Goal: Task Accomplishment & Management: Complete application form

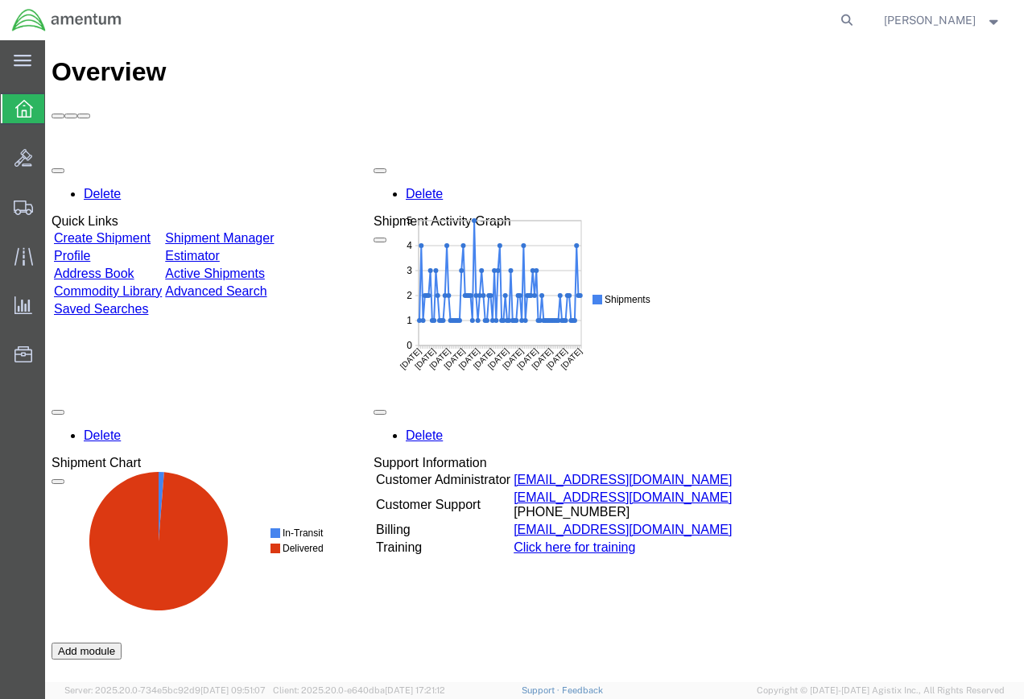
click at [127, 231] on link "Create Shipment" at bounding box center [102, 238] width 97 height 14
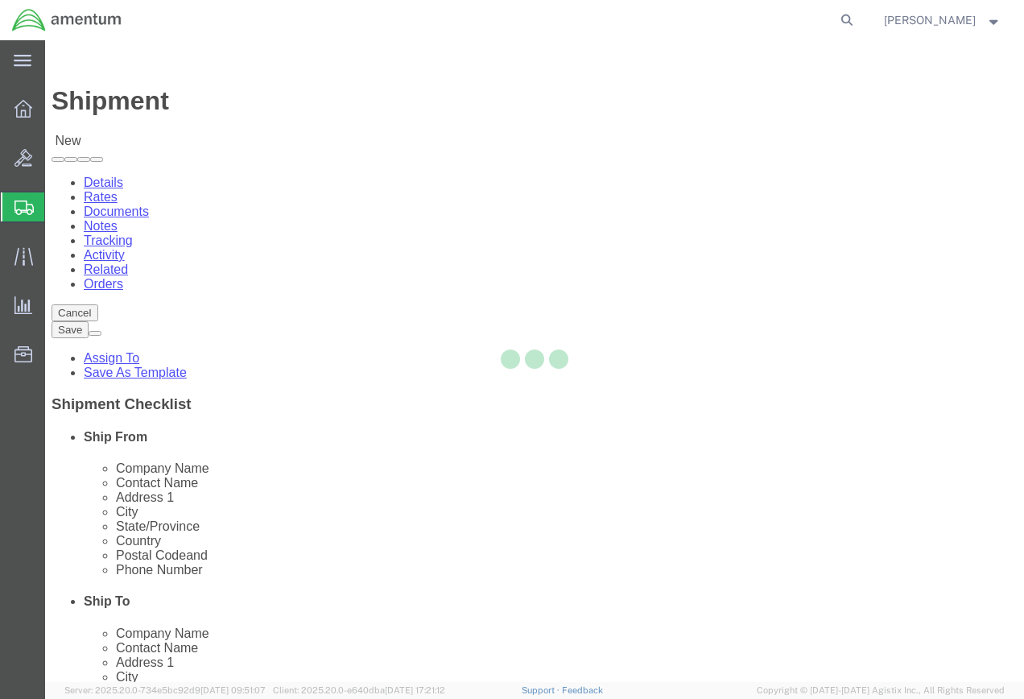
select select
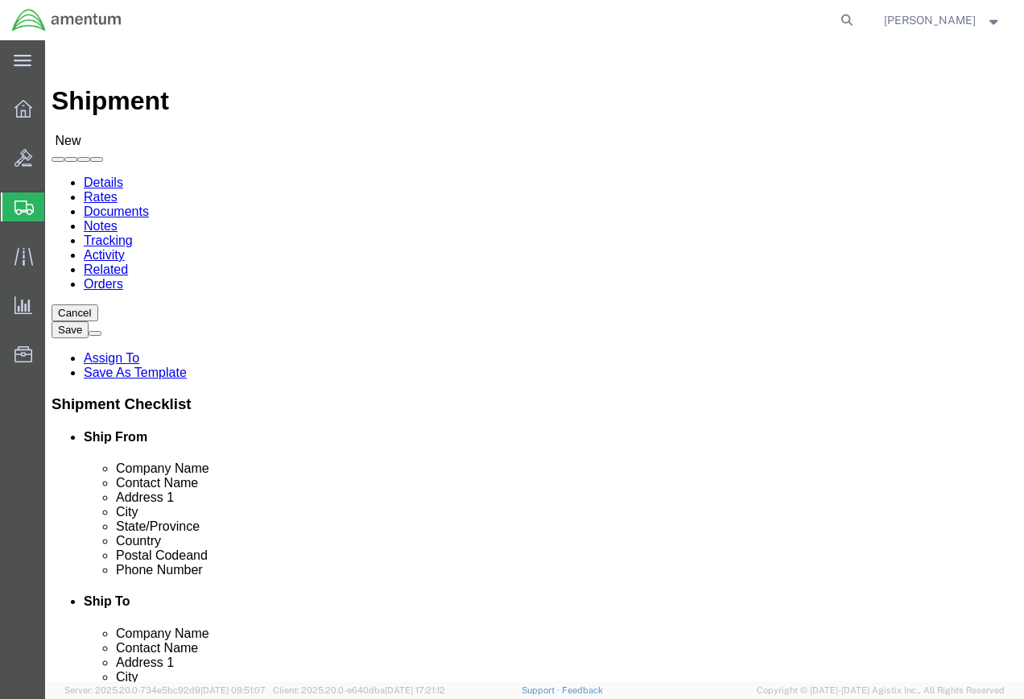
scroll to position [3060, 0]
select select "49919"
type input "Amentum Services, Inc"
type input "[PERSON_NAME]"
type input "[STREET_ADDRESS]"
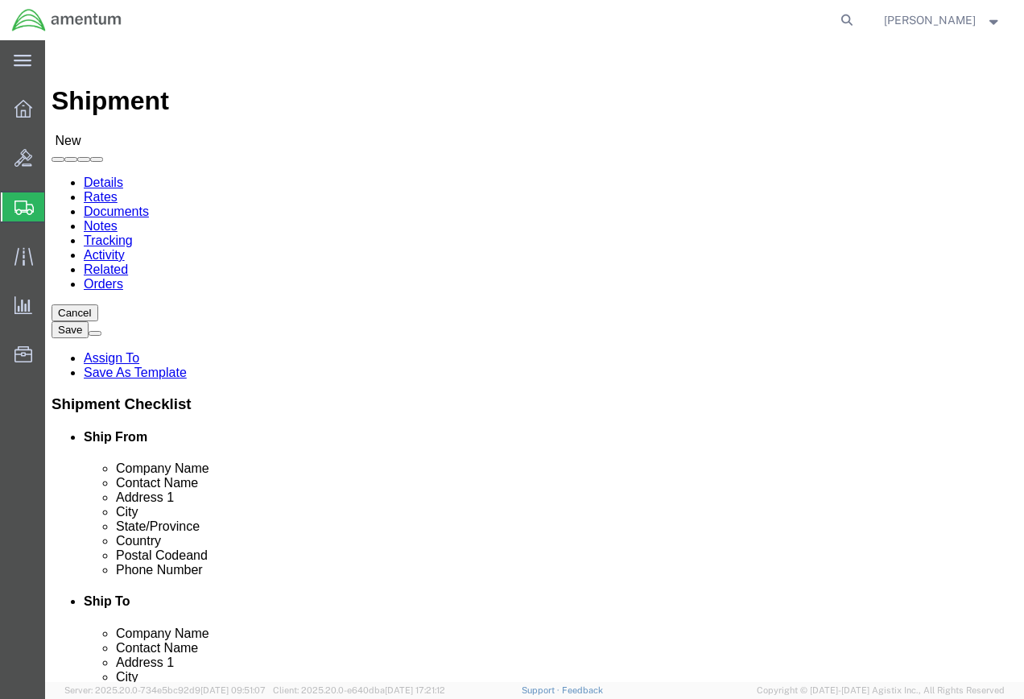
type input "[GEOGRAPHIC_DATA]"
type input "14304-1617"
type input "[PHONE_NUMBER]"
type input "[PERSON_NAME][EMAIL_ADDRESS][PERSON_NAME][DOMAIN_NAME]"
checkbox input "true"
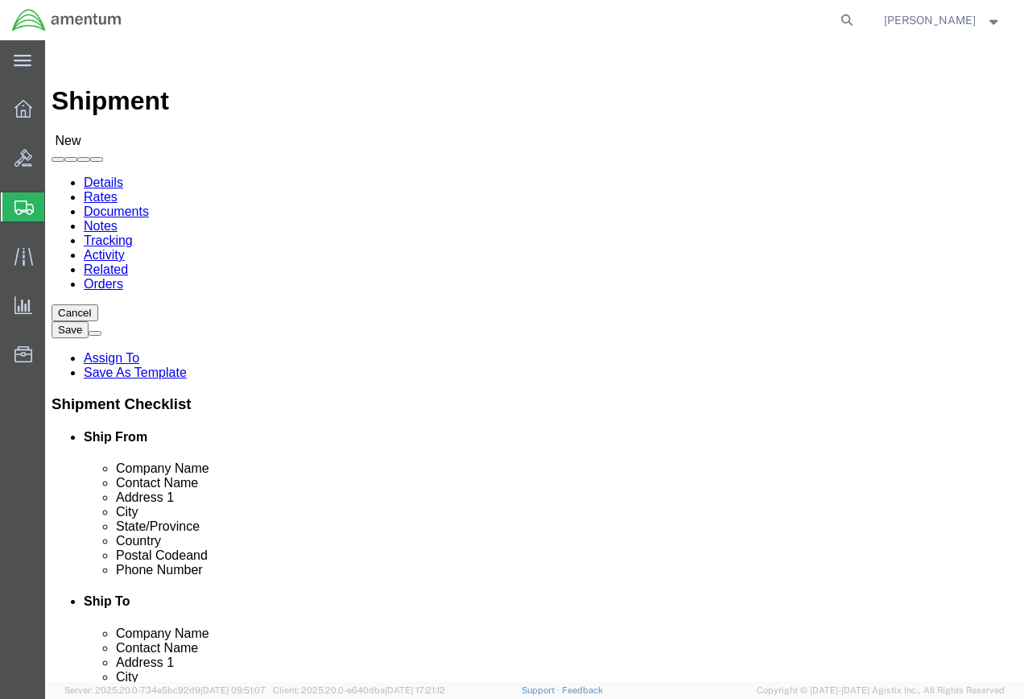
select select "NY"
select select "49917"
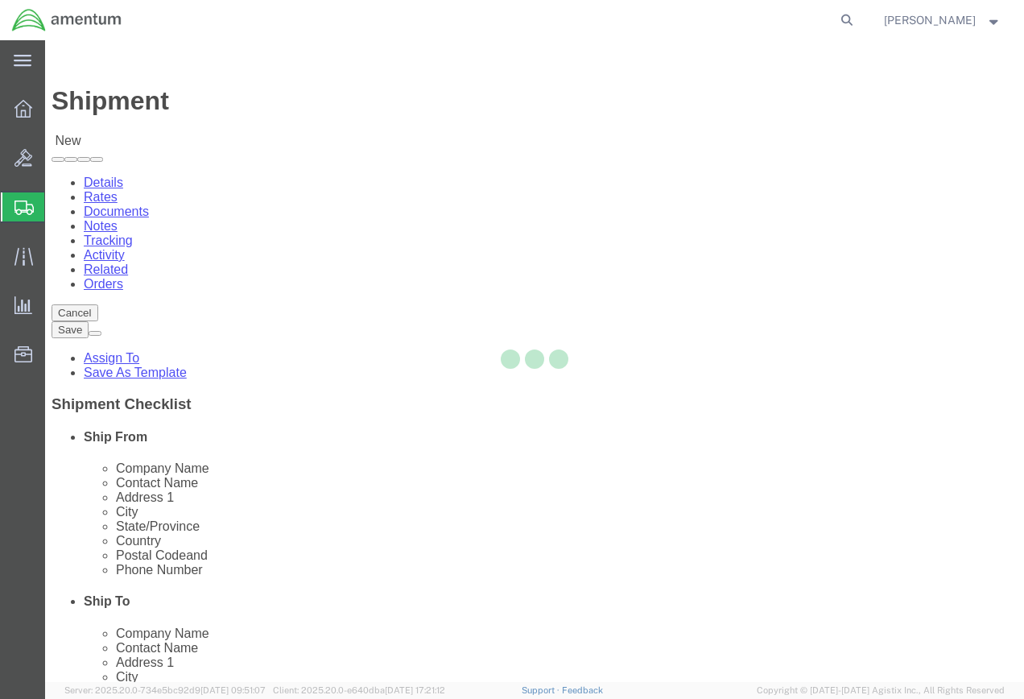
type input "Amentum Services, Inc."
type input "4640 Subchaser Ct"
type input "Bldg 200"
type input "[GEOGRAPHIC_DATA]"
type input "32244"
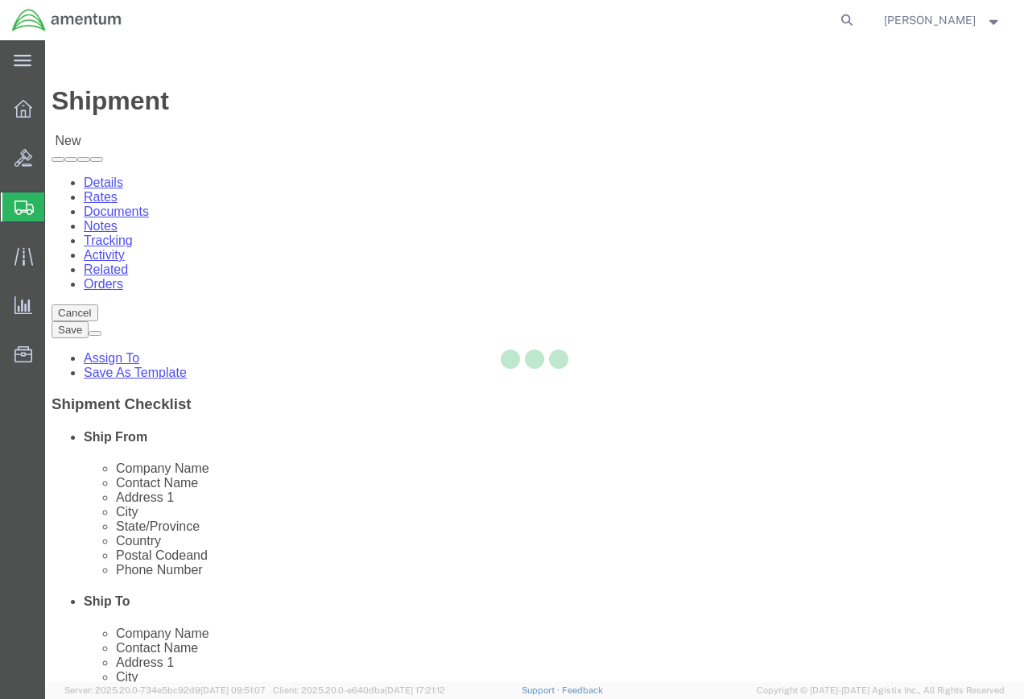
type input "[PHONE_NUMBER]"
select select "FL"
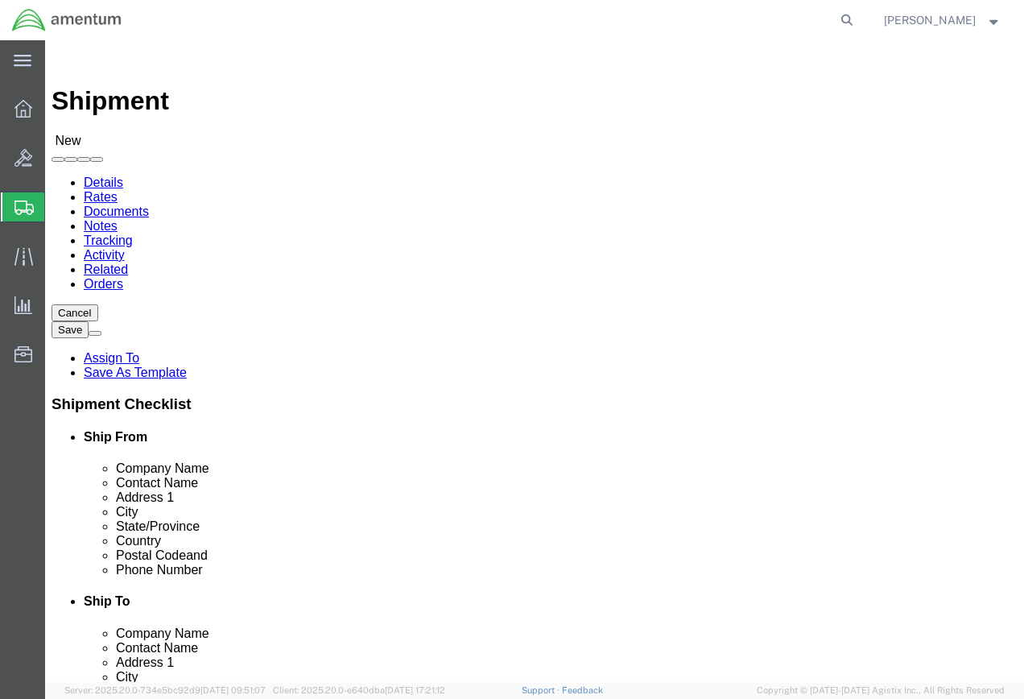
click input "text"
type input "[PERSON_NAME]"
click div "Ship To Location"
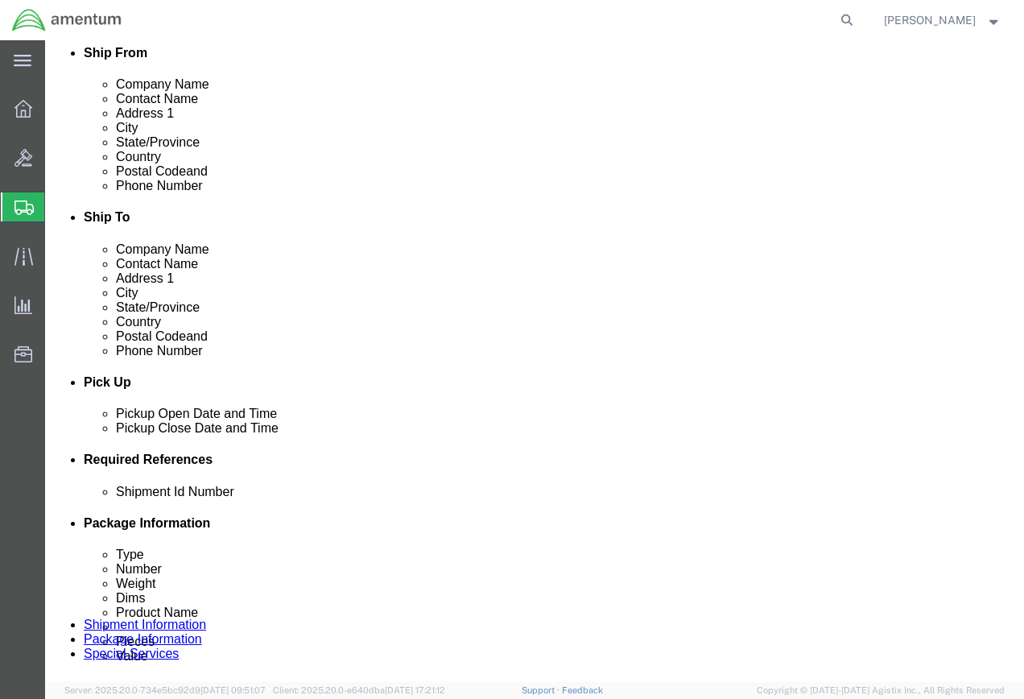
scroll to position [403, 0]
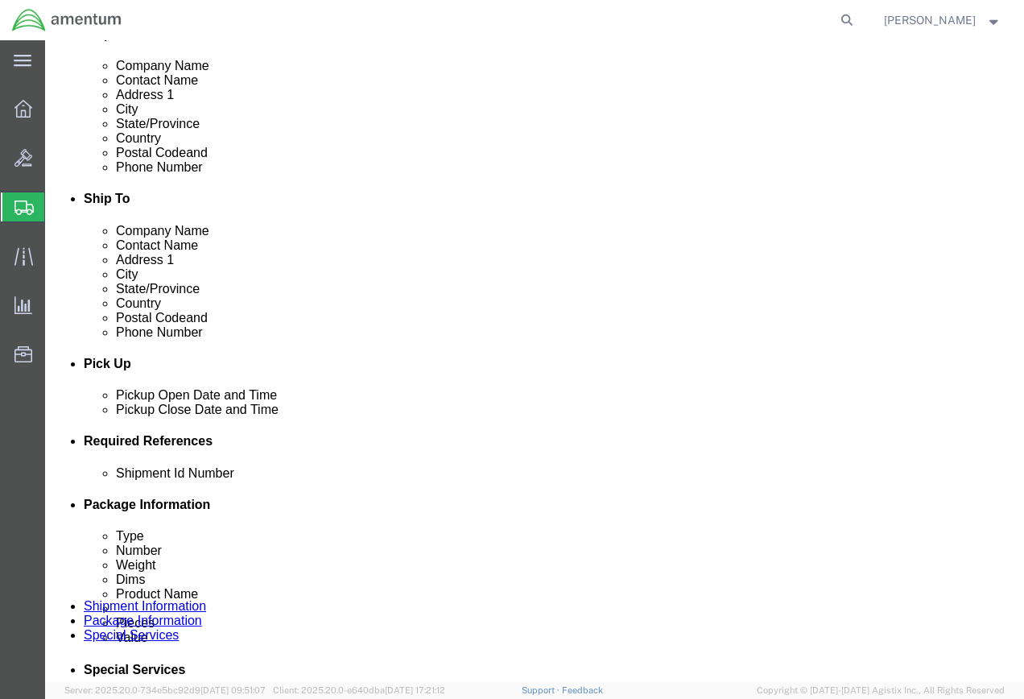
click div "[DATE] 10:00 AM"
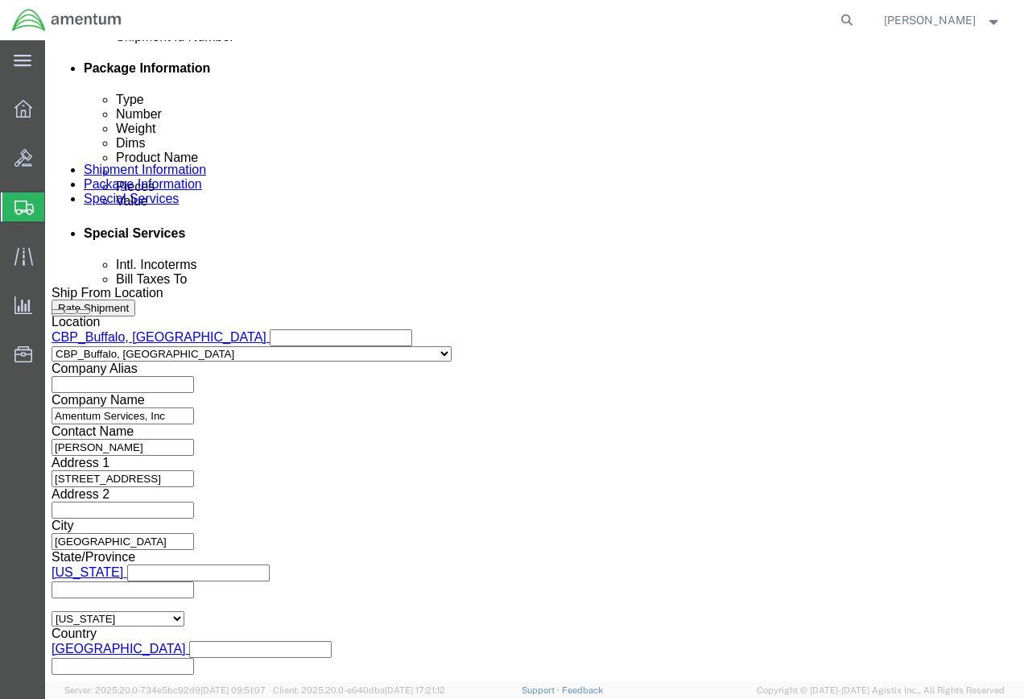
click input "4:00 AM"
type input "4:00 PM"
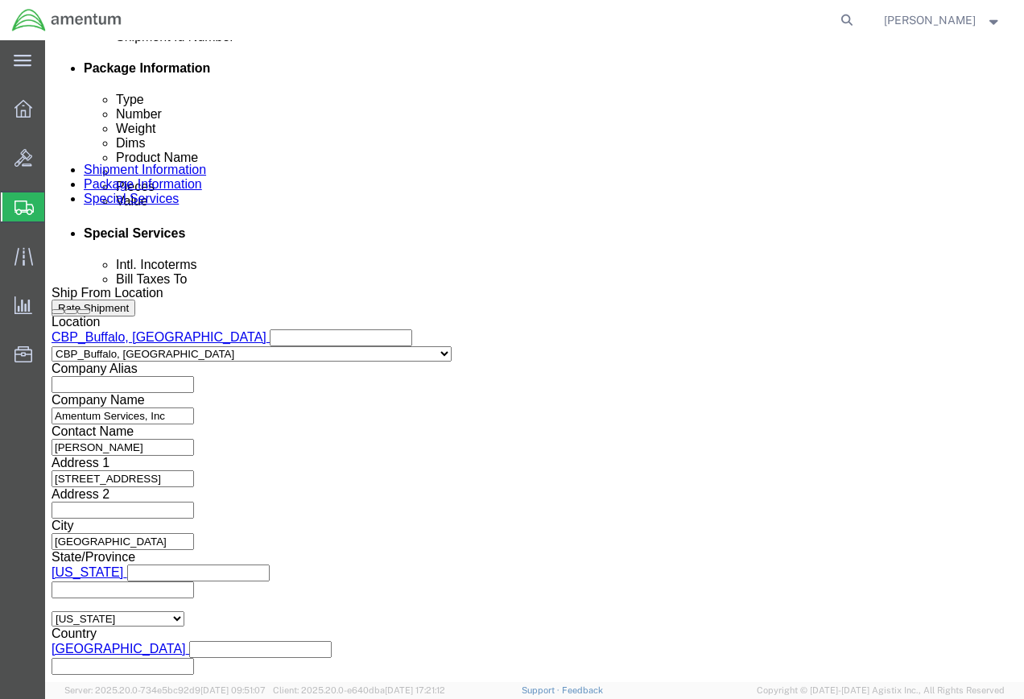
click button "Apply"
click input "text"
type input "10102025"
click button "Add reference"
click select "Select Account Type Activity ID Airline Appointment Number ASN Batch Request # …"
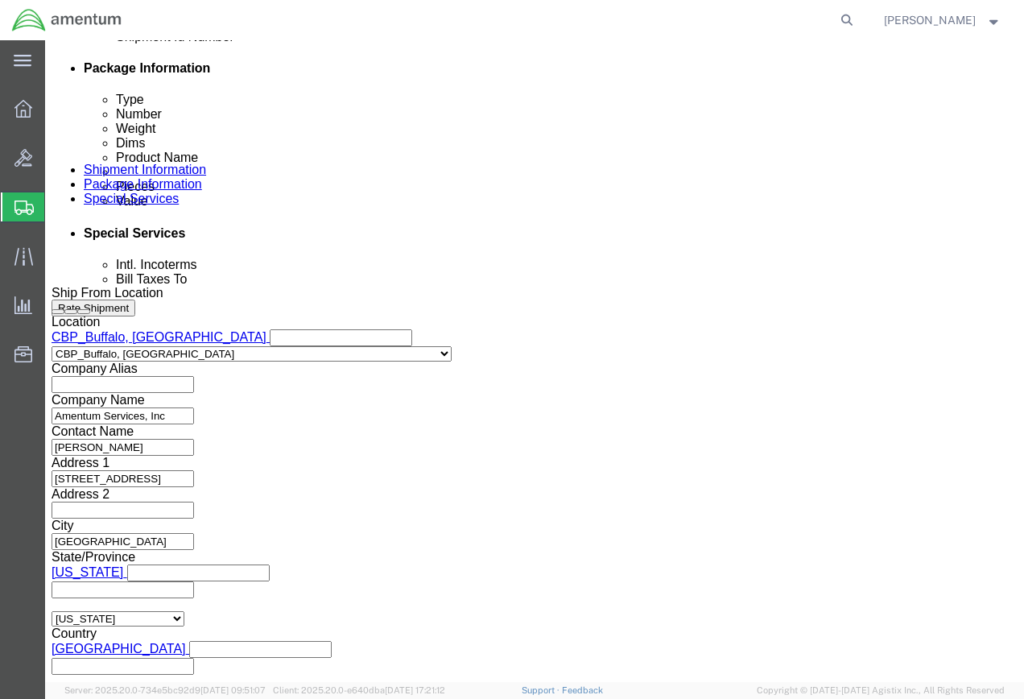
select select "DEPT"
click select "Select Account Type Activity ID Airline Appointment Number ASN Batch Request # …"
click input "text"
type input "CBP"
click button "Add reference"
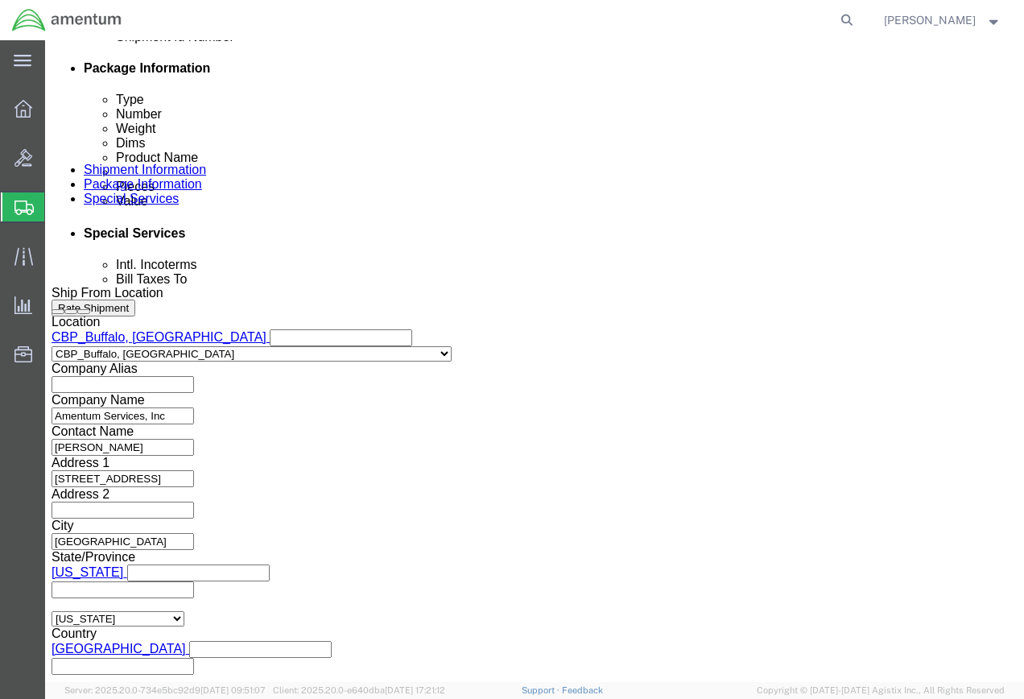
click select "Select Account Type Activity ID Airline Appointment Number ASN Batch Request # …"
select select "CUSTREF"
click select "Select Account Type Activity ID Airline Appointment Number ASN Batch Request # …"
click input "text"
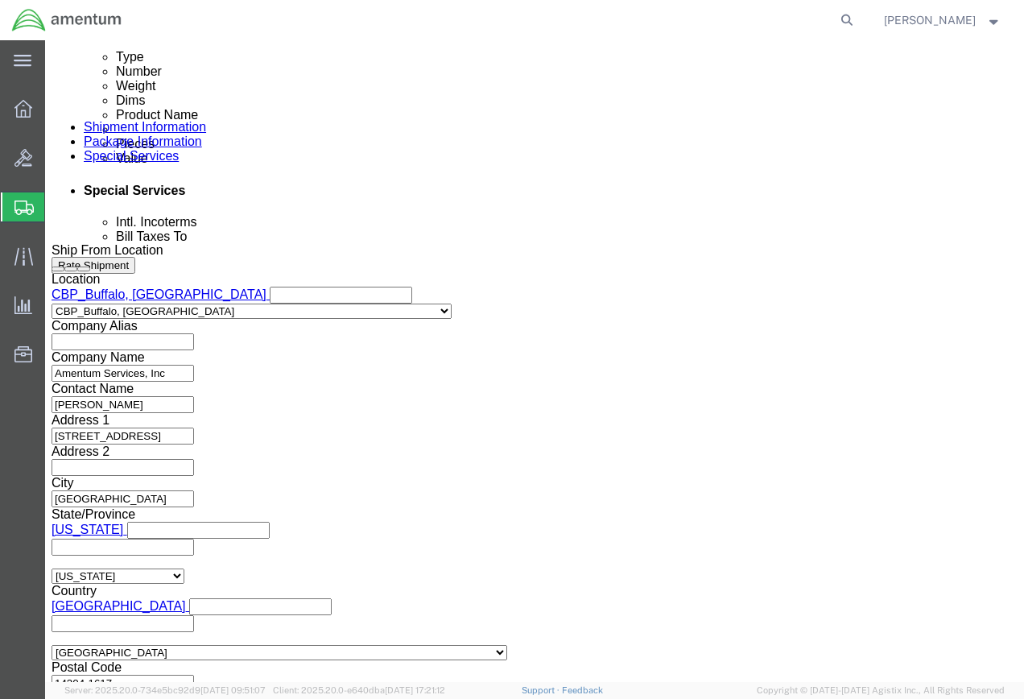
scroll to position [900, 0]
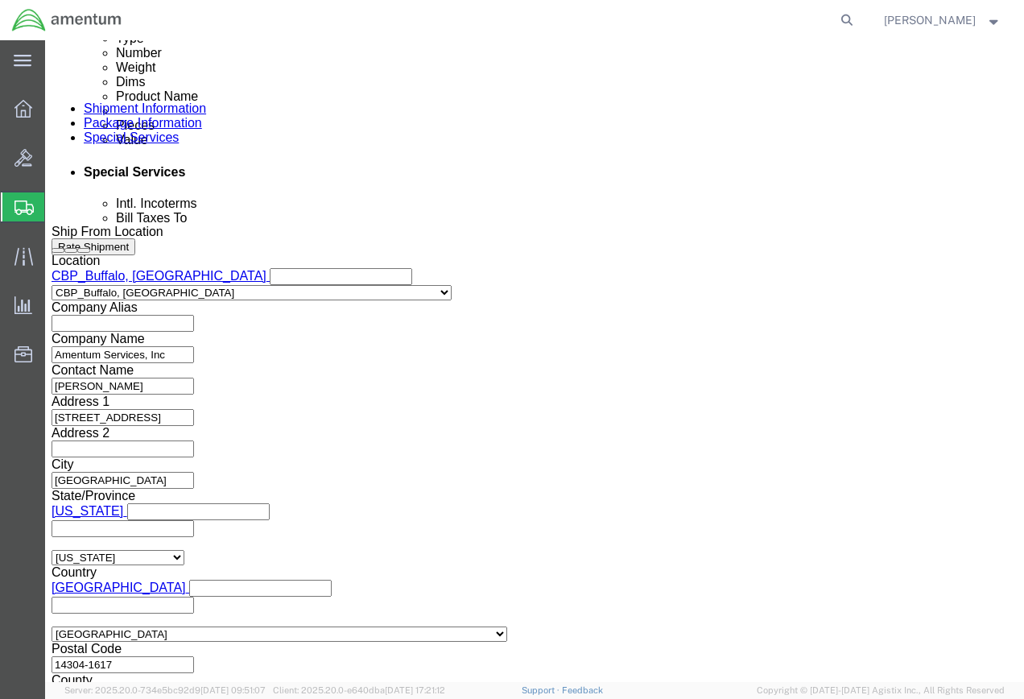
type input "NVG 8427, 10713"
click button "Continue"
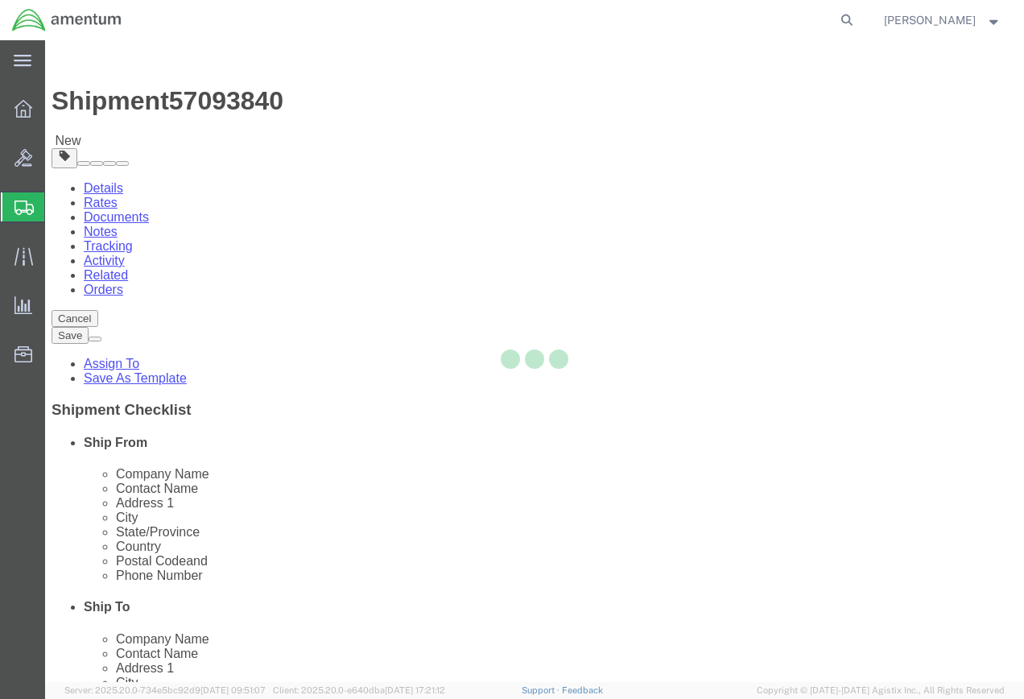
select select "CBOX"
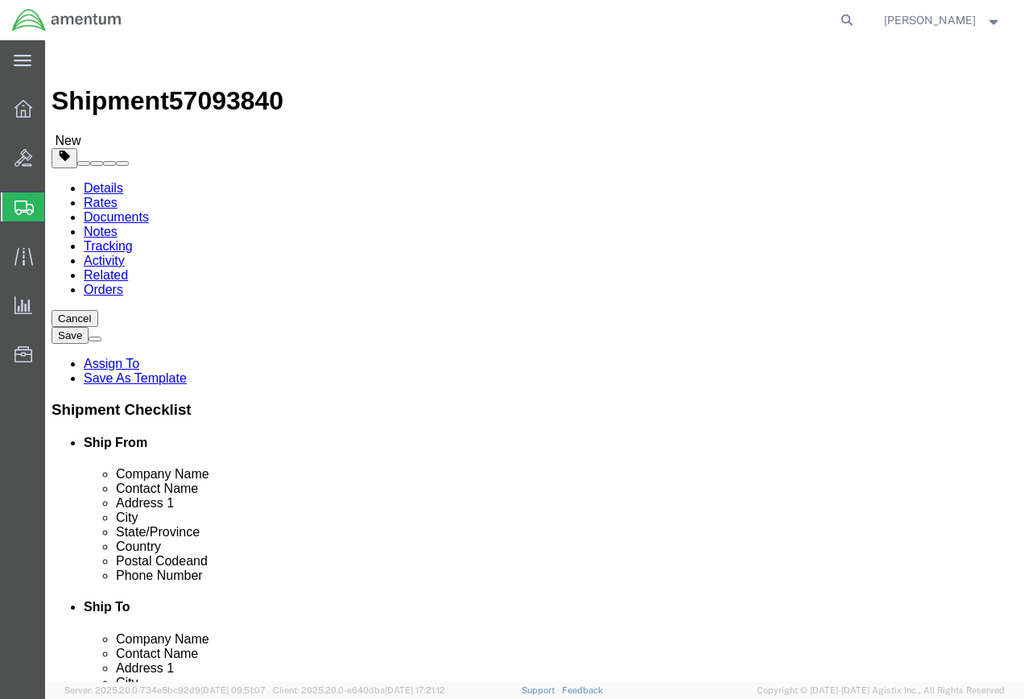
click input "text"
type input "15"
type input "12"
type input "8"
click select "Select kgs lbs"
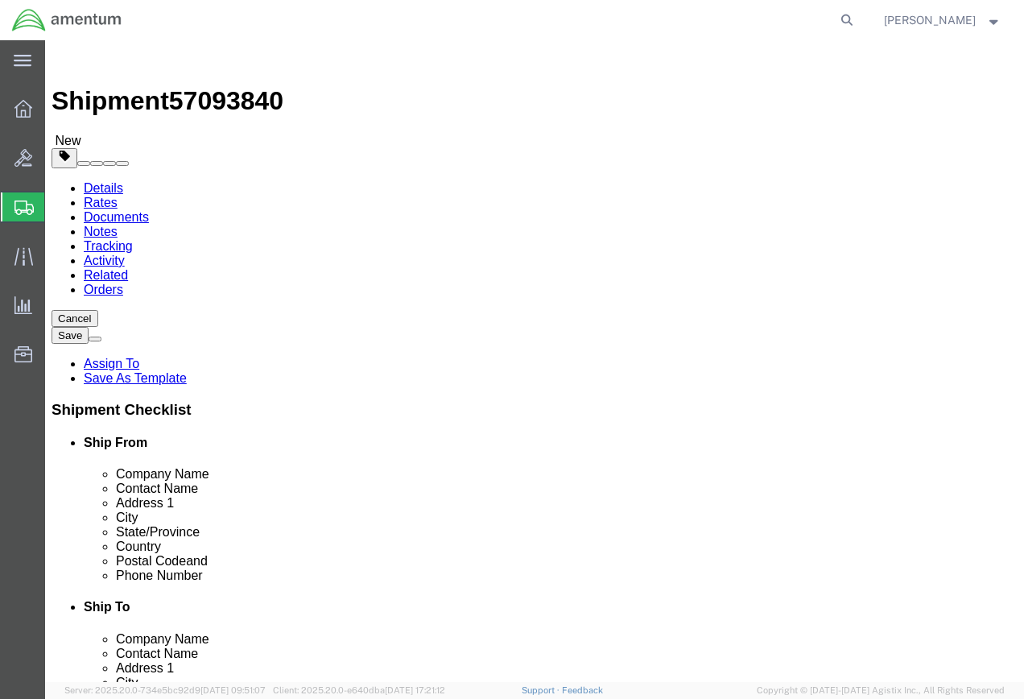
click input "0.00"
type input "0"
type input "5.4"
click link "Add Content"
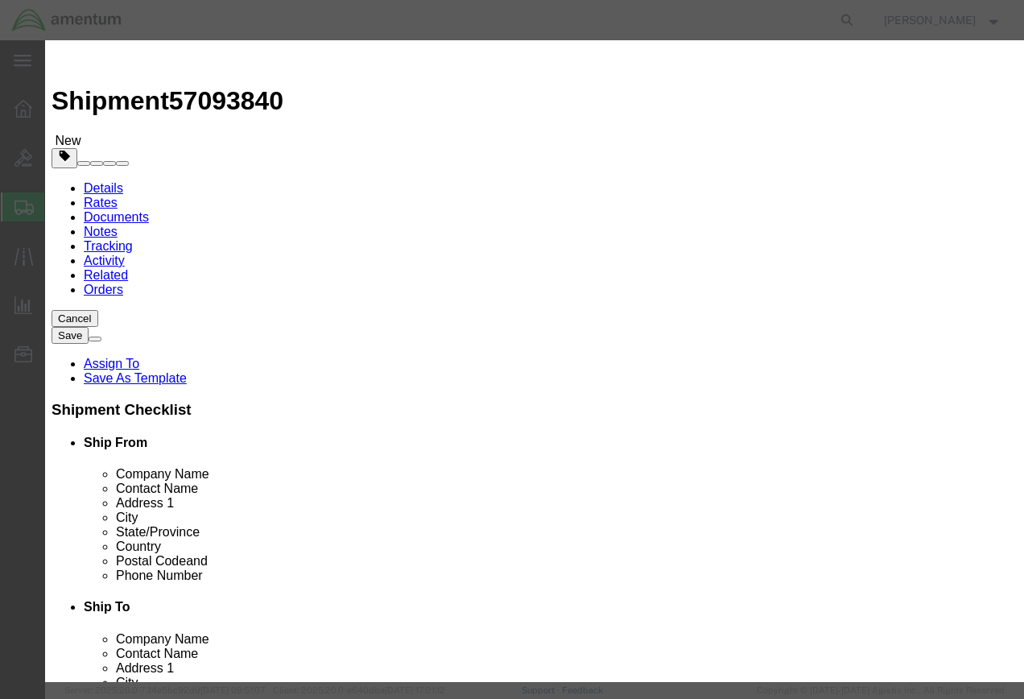
click input "text"
type input "NVG"
click input "0"
type input "2"
click input "text"
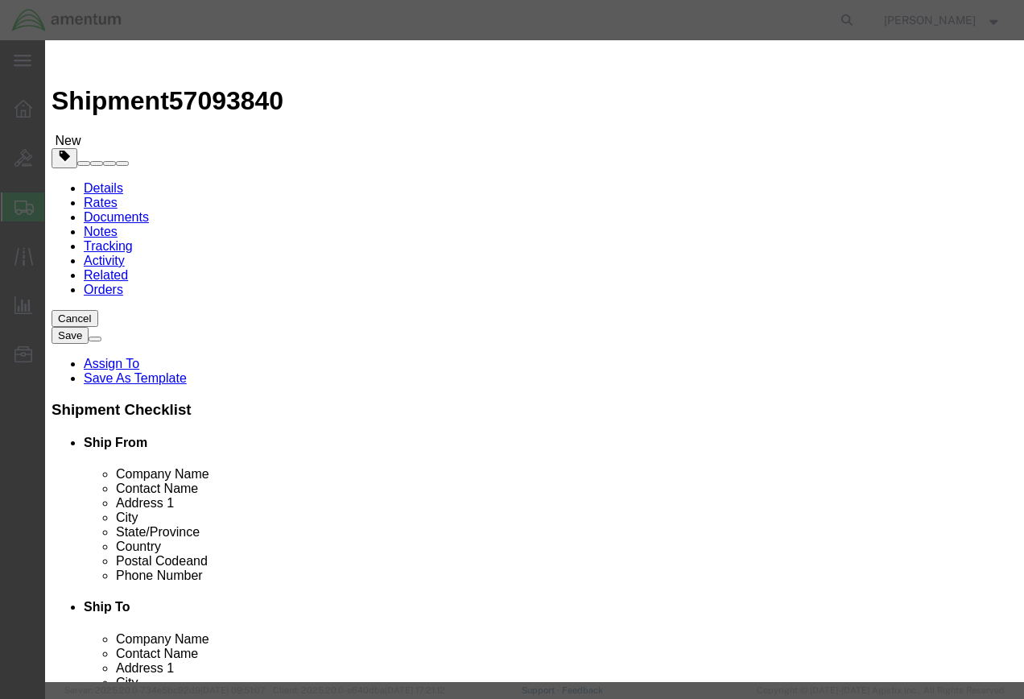
type input "1000"
click textarea
type textarea "NVG 8427, 10713"
click button "Save & Close"
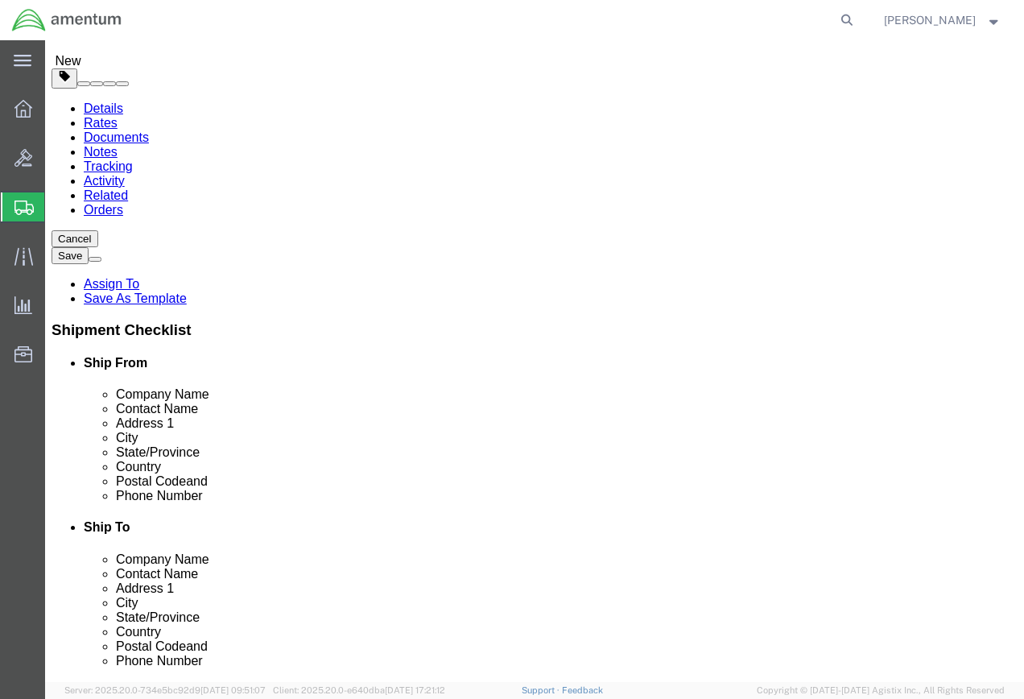
scroll to position [81, 0]
click button "Continue"
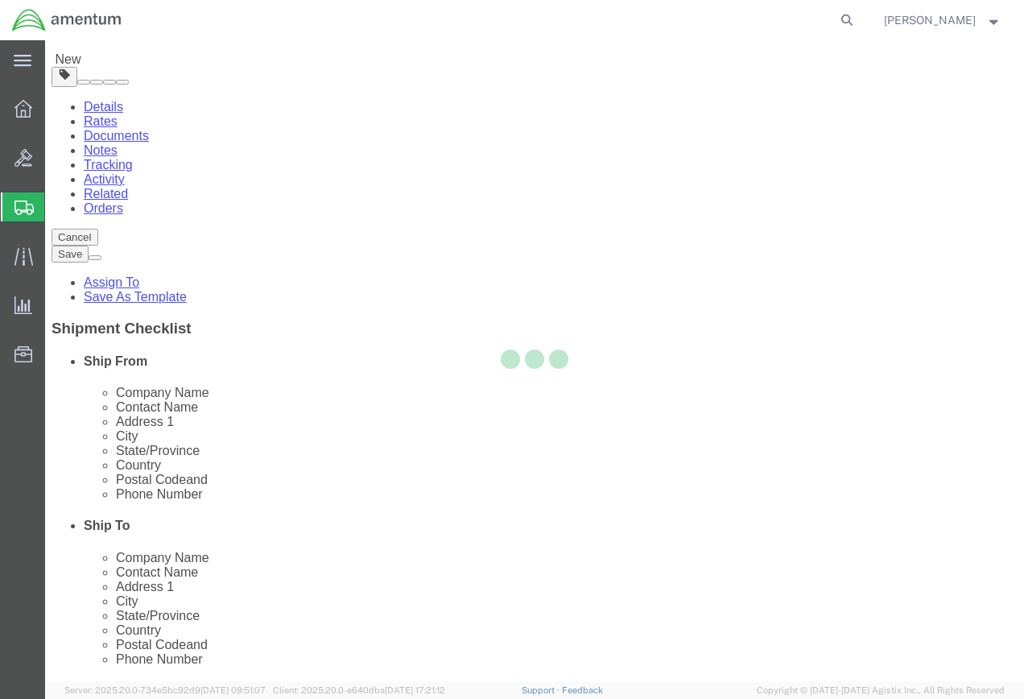
select select
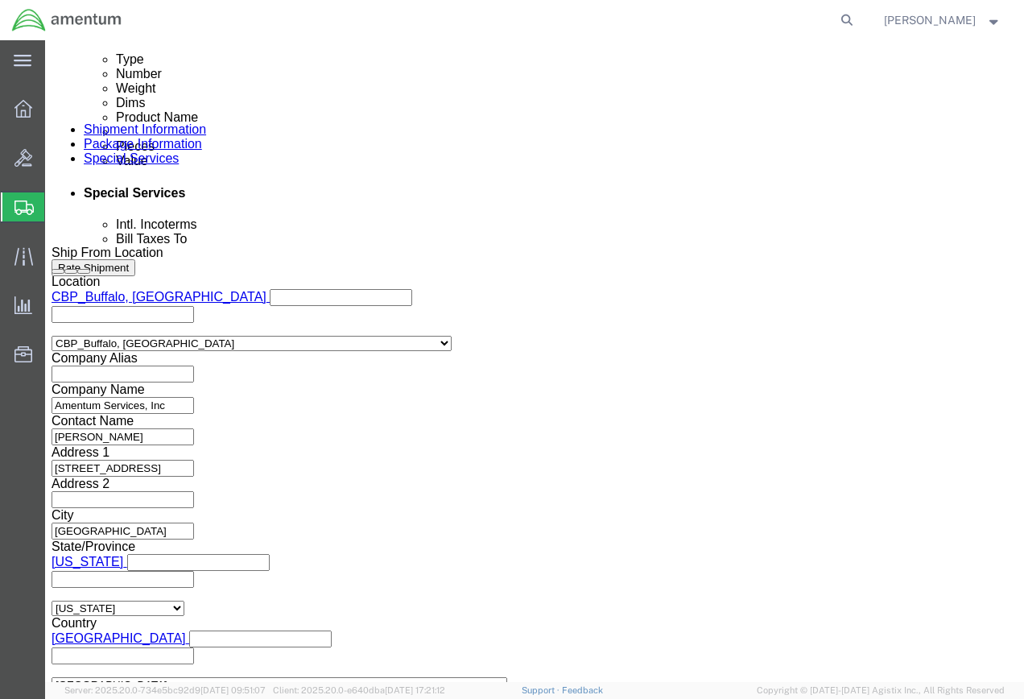
scroll to position [886, 0]
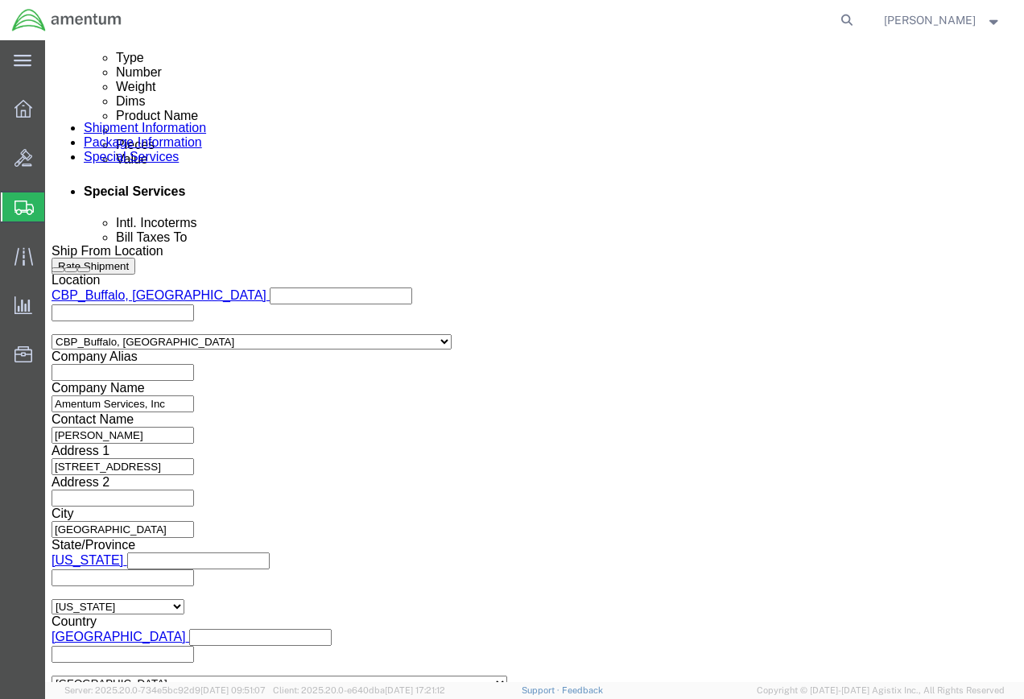
click button "Rate Shipment"
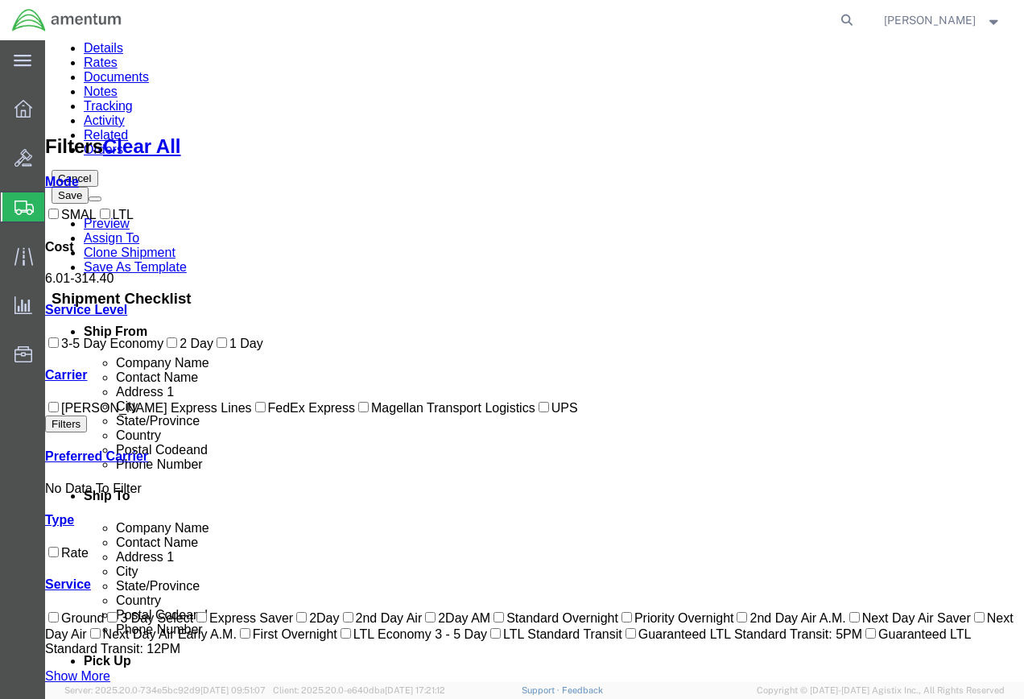
scroll to position [0, 0]
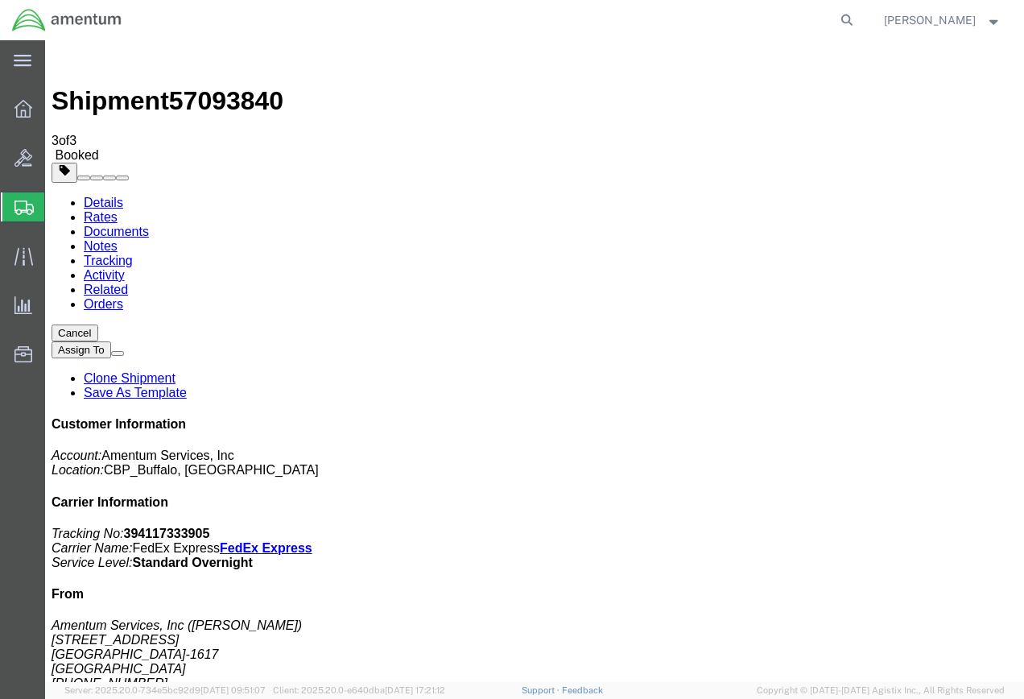
click at [115, 196] on link "Details" at bounding box center [103, 203] width 39 height 14
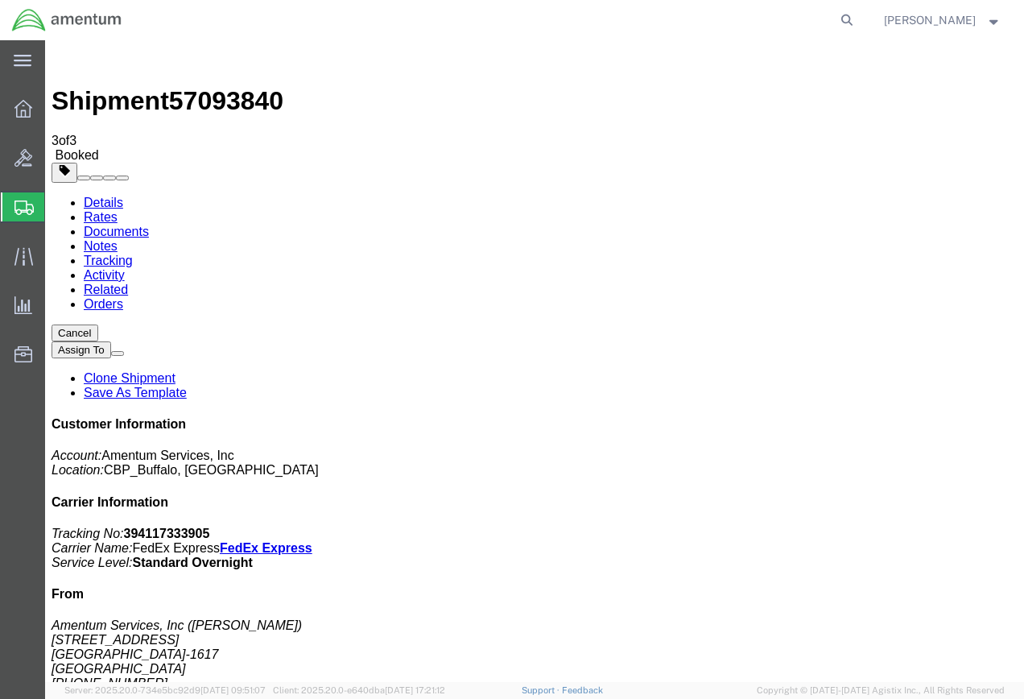
click span "17:00"
click link "Schedule pickup request"
click at [995, 22] on strong "button" at bounding box center [994, 20] width 14 height 6
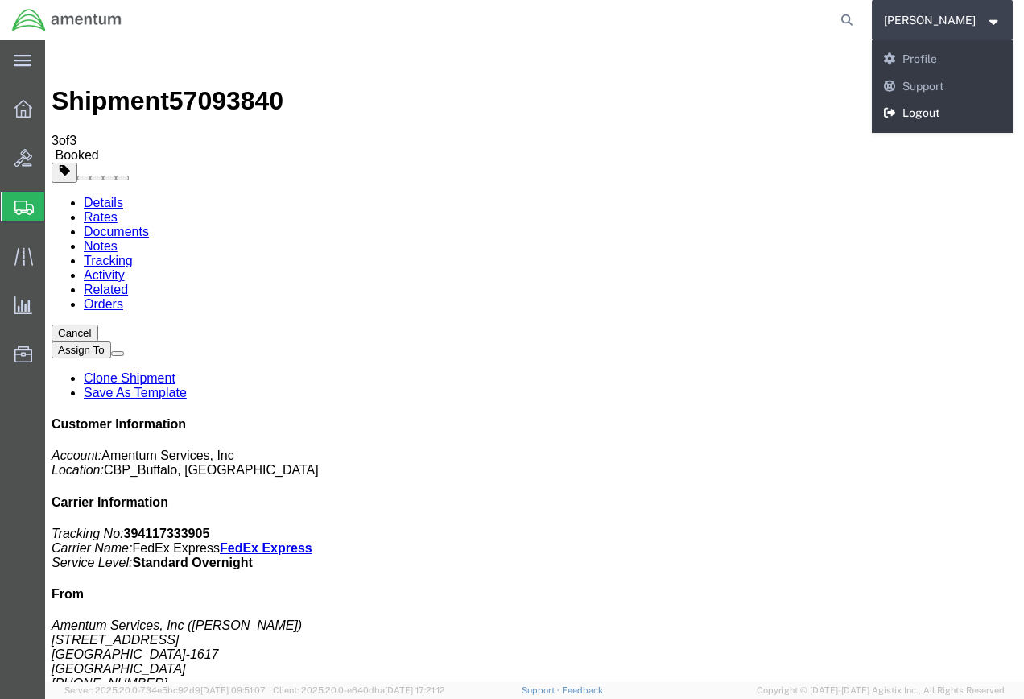
click at [940, 113] on link "Logout" at bounding box center [943, 113] width 142 height 27
